Goal: Task Accomplishment & Management: Complete application form

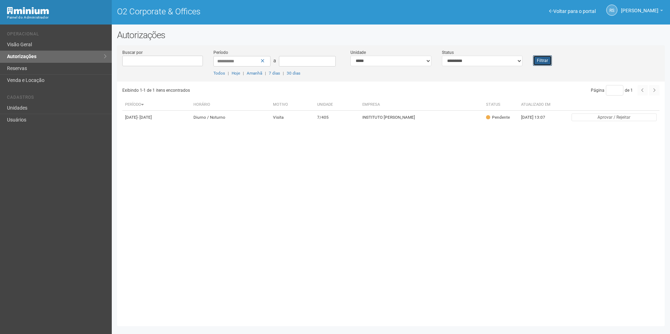
click at [546, 58] on button "Filtrar" at bounding box center [542, 60] width 19 height 11
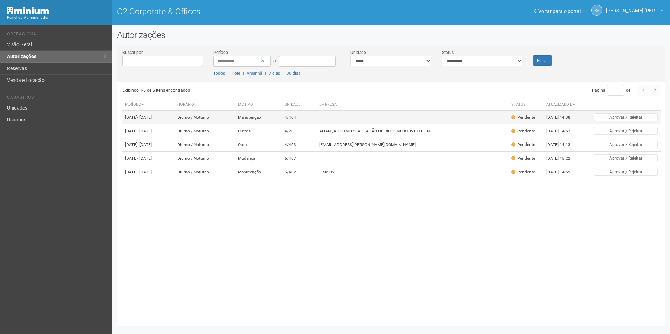
click at [411, 113] on td at bounding box center [412, 118] width 192 height 14
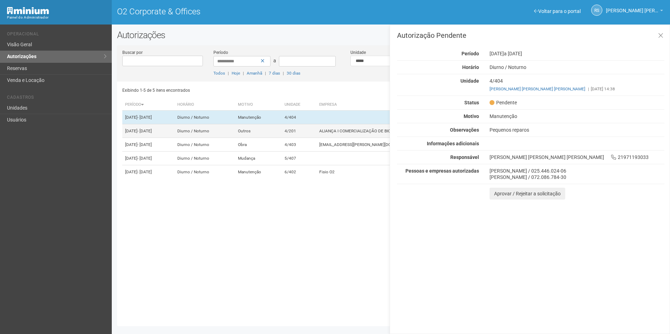
click at [351, 137] on td "ALIANÇA I COMERCIALIZAÇÃO DE BIOCOMBUSTÍVEIS E ENE" at bounding box center [412, 131] width 192 height 14
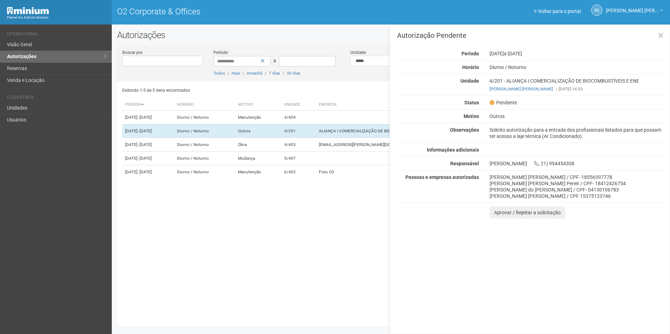
click at [524, 271] on div "Autorização Pendente Período 22/09/2025 a 25/09/2025 Horário Diurno / Noturno U…" at bounding box center [530, 180] width 280 height 310
click at [568, 311] on div "Autorização Pendente Período 22/09/2025 a 25/09/2025 Horário Diurno / Noturno U…" at bounding box center [530, 180] width 280 height 310
click at [505, 215] on button "Aprovar / Rejeitar a solicitação" at bounding box center [527, 213] width 76 height 12
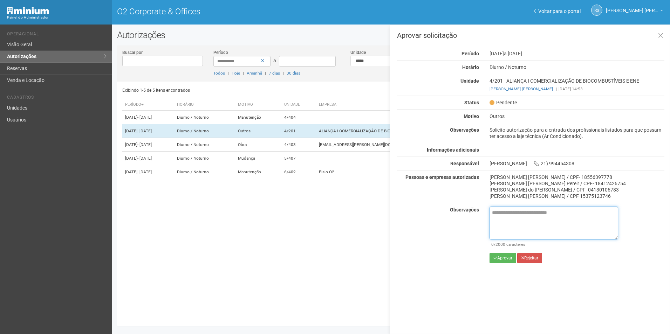
click at [515, 217] on textarea at bounding box center [553, 223] width 129 height 33
paste textarea "**********"
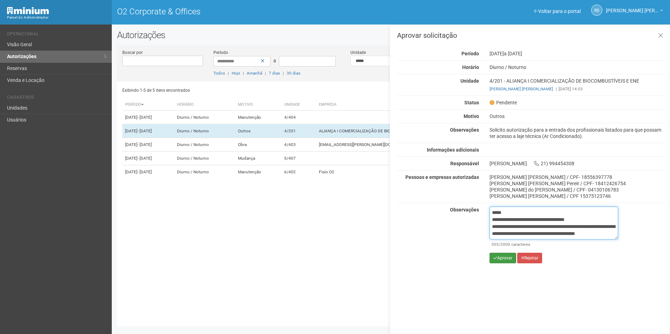
type textarea "**********"
click at [507, 255] on button "Aprovar" at bounding box center [502, 258] width 27 height 11
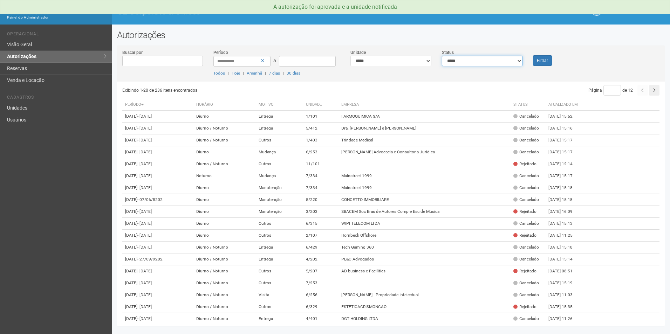
drag, startPoint x: 488, startPoint y: 61, endPoint x: 485, endPoint y: 66, distance: 6.3
click at [488, 61] on select "**********" at bounding box center [482, 61] width 81 height 11
select select "*"
click at [442, 56] on select "**********" at bounding box center [482, 61] width 81 height 11
click at [539, 58] on button "Filtrar" at bounding box center [542, 60] width 19 height 11
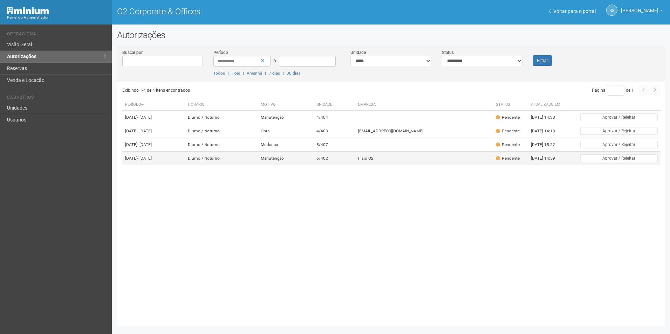
click at [403, 165] on td "Fisio O2" at bounding box center [424, 159] width 138 height 14
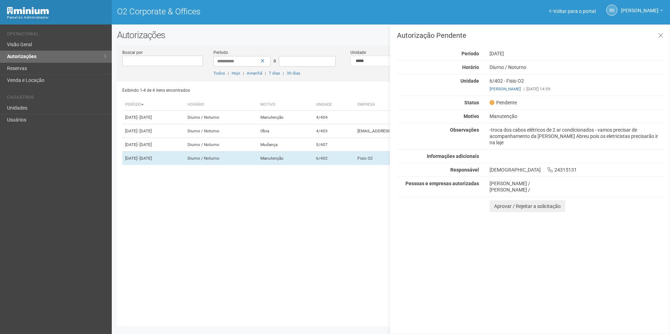
click at [465, 253] on div "Autorização Pendente Período 27/09/2025 Horário Diurno / Noturno Unidade 6/402 …" at bounding box center [530, 180] width 280 height 310
click at [473, 330] on div "Autorização Pendente Período 27/09/2025 Horário Diurno / Noturno Unidade 6/402 …" at bounding box center [530, 180] width 280 height 310
click at [312, 254] on div "Exibindo 1-4 de 4 itens encontrados Página * de 1 Período Horário Motivo Unidad…" at bounding box center [393, 202] width 542 height 240
click at [314, 152] on td "Mudança" at bounding box center [286, 145] width 56 height 14
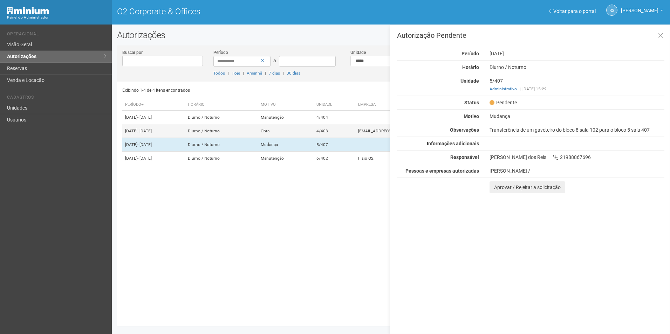
click at [314, 132] on td "Obra" at bounding box center [286, 131] width 56 height 14
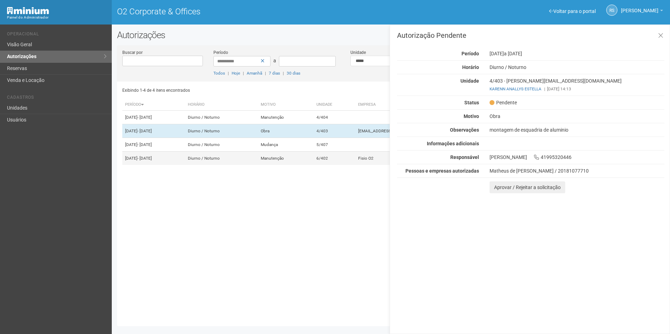
click at [258, 165] on td "Diurno / Noturno" at bounding box center [221, 159] width 73 height 14
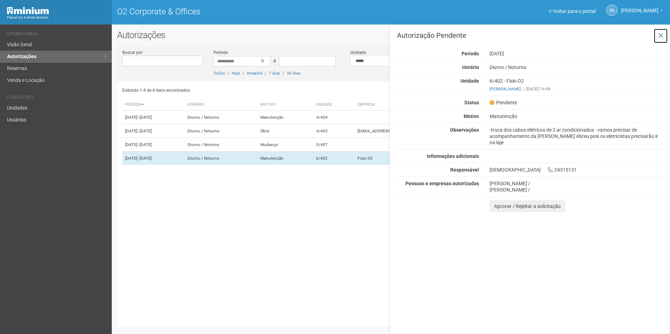
click at [665, 36] on button at bounding box center [660, 35] width 14 height 15
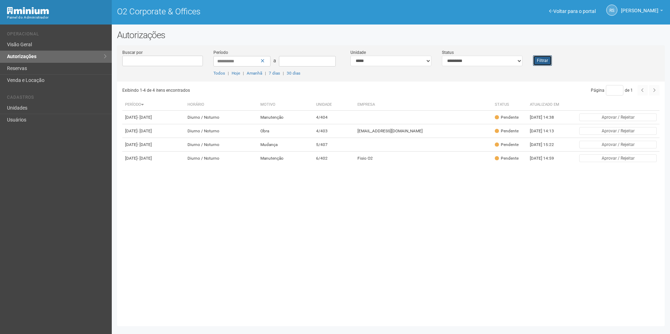
click at [547, 62] on button "Filtrar" at bounding box center [542, 60] width 19 height 11
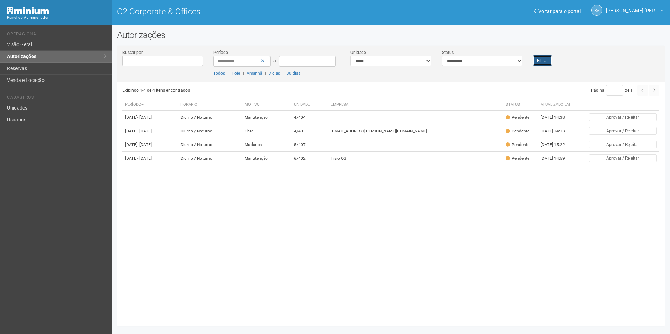
click at [542, 61] on button "Filtrar" at bounding box center [542, 60] width 19 height 11
click at [550, 62] on button "Filtrar" at bounding box center [542, 60] width 19 height 11
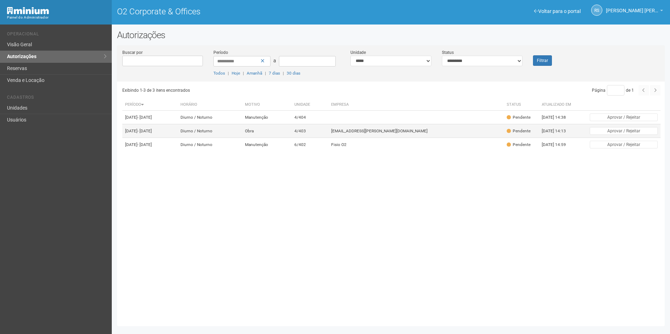
click at [441, 135] on td "viviane.rocha@invasive.com.br" at bounding box center [415, 131] width 175 height 14
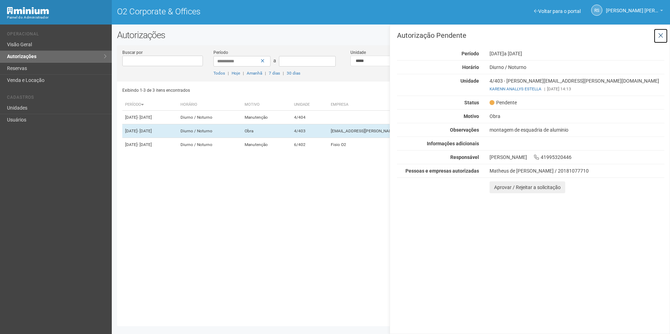
click at [659, 37] on icon at bounding box center [660, 35] width 5 height 7
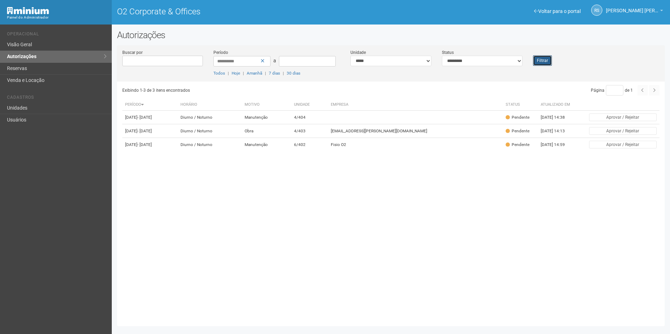
click at [540, 58] on button "Filtrar" at bounding box center [542, 60] width 19 height 11
click at [538, 61] on button "Filtrar" at bounding box center [542, 60] width 19 height 11
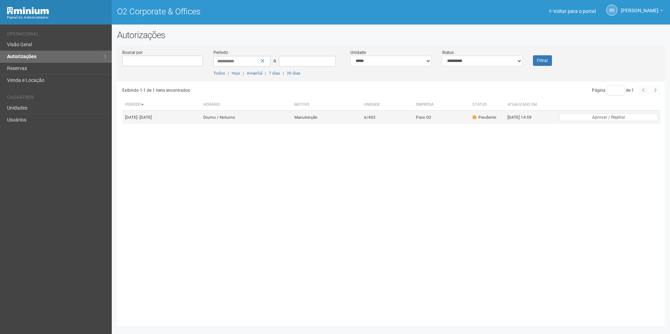
click at [329, 116] on td "Manutenção" at bounding box center [326, 118] width 70 height 14
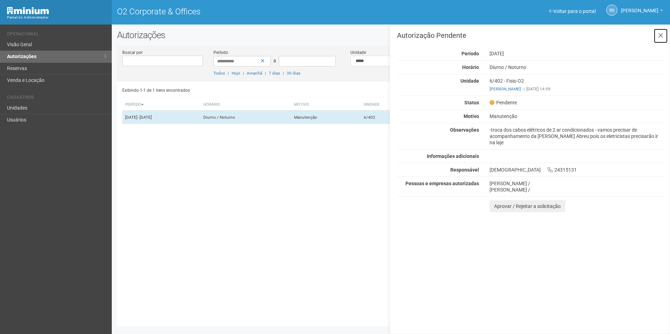
click at [661, 35] on icon at bounding box center [660, 35] width 5 height 7
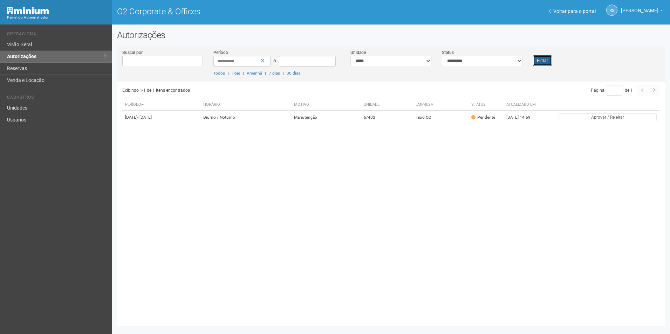
click at [543, 59] on button "Filtrar" at bounding box center [542, 60] width 19 height 11
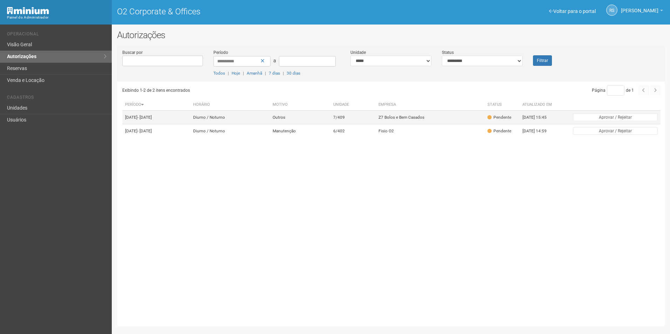
click at [314, 119] on td "Outros" at bounding box center [300, 118] width 61 height 14
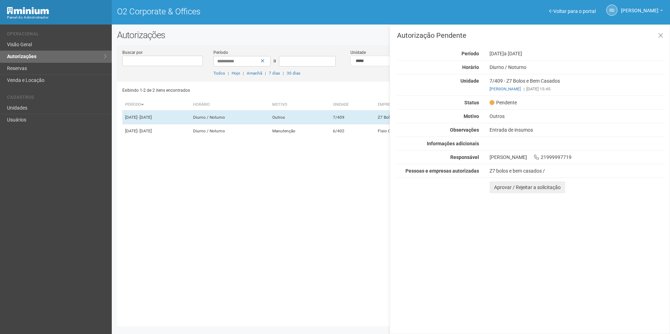
drag, startPoint x: 602, startPoint y: 269, endPoint x: 571, endPoint y: 262, distance: 31.9
click at [602, 269] on div "Autorização Pendente Período [DATE] a [DATE] [GEOGRAPHIC_DATA] [GEOGRAPHIC_DATA…" at bounding box center [530, 180] width 280 height 310
click at [503, 186] on button "Aprovar / Rejeitar a solicitação" at bounding box center [527, 187] width 76 height 12
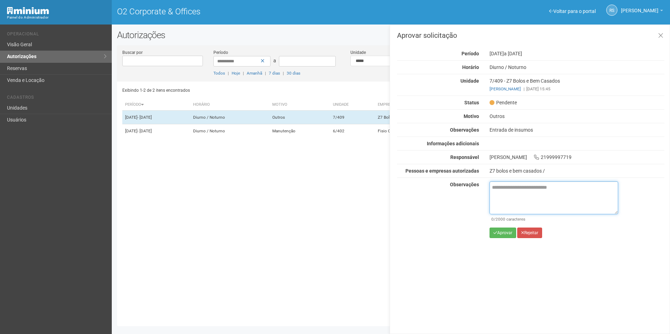
click at [515, 200] on textarea at bounding box center [553, 197] width 129 height 33
paste textarea "**********"
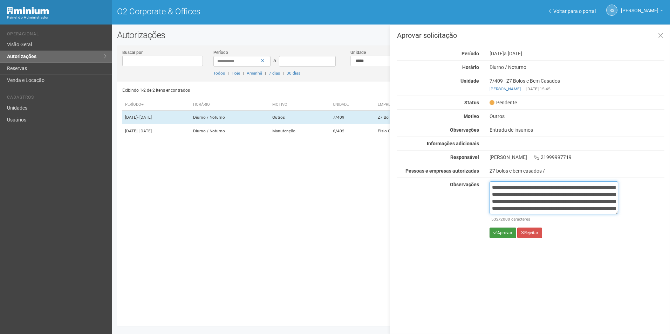
type textarea "**********"
click at [508, 236] on button "Aprovar" at bounding box center [502, 233] width 27 height 11
